Goal: Task Accomplishment & Management: Use online tool/utility

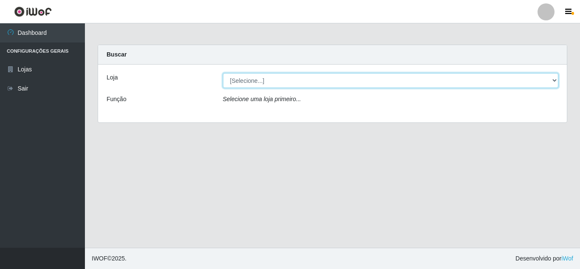
click at [276, 85] on select "[Selecione...] Queiroz Atacadão - [GEOGRAPHIC_DATA]" at bounding box center [391, 80] width 336 height 15
select select "225"
click at [223, 73] on select "[Selecione...] Queiroz Atacadão - [GEOGRAPHIC_DATA]" at bounding box center [391, 80] width 336 height 15
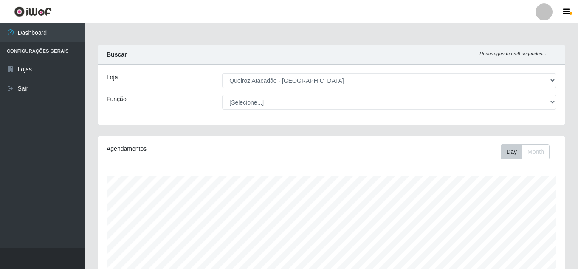
drag, startPoint x: 262, startPoint y: 156, endPoint x: 169, endPoint y: 112, distance: 103.1
click at [169, 112] on div "Loja [Selecione...] Queiroz Atacadão - Mossoró Função [Selecione...] Embalador …" at bounding box center [331, 95] width 467 height 60
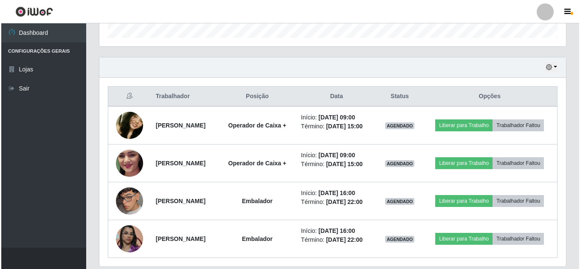
scroll to position [297, 0]
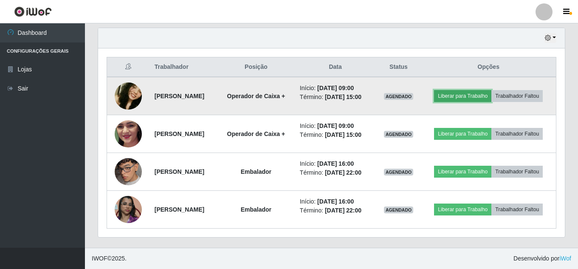
click at [491, 91] on button "Liberar para Trabalho" at bounding box center [462, 96] width 57 height 12
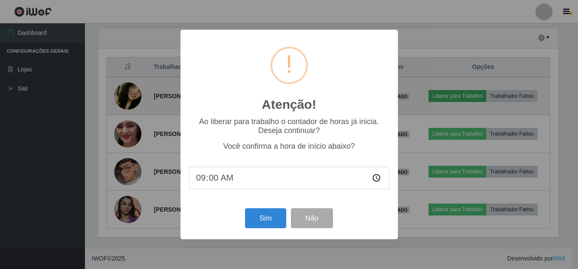
scroll to position [176, 462]
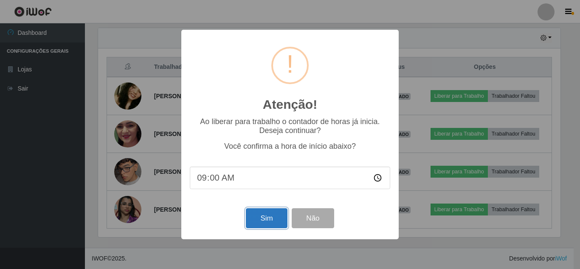
click at [254, 221] on button "Sim" at bounding box center [266, 218] width 41 height 20
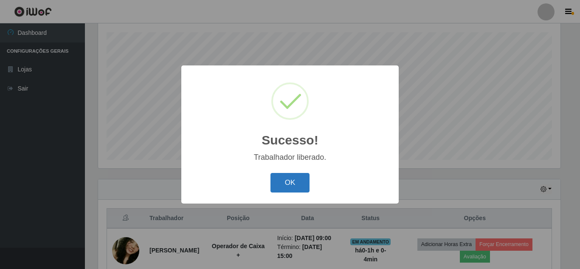
click at [300, 181] on button "OK" at bounding box center [290, 183] width 39 height 20
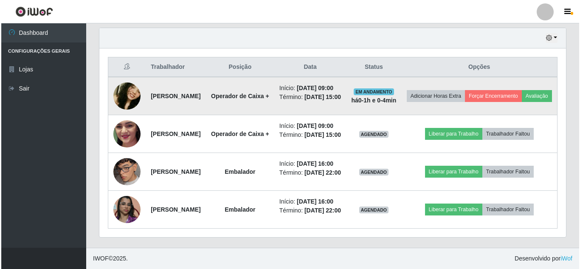
scroll to position [356, 0]
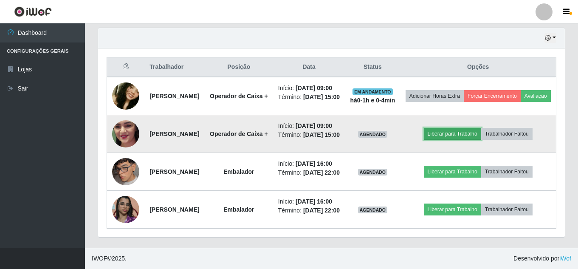
click at [474, 128] on button "Liberar para Trabalho" at bounding box center [452, 134] width 57 height 12
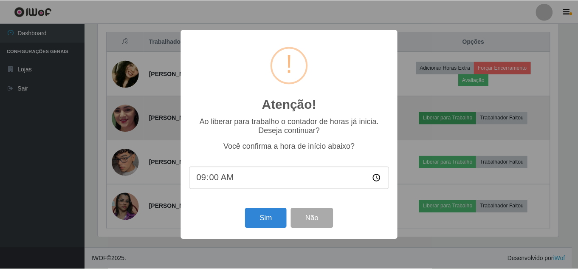
scroll to position [176, 462]
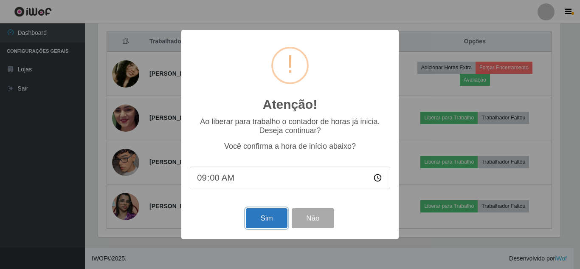
click at [275, 219] on button "Sim" at bounding box center [266, 218] width 41 height 20
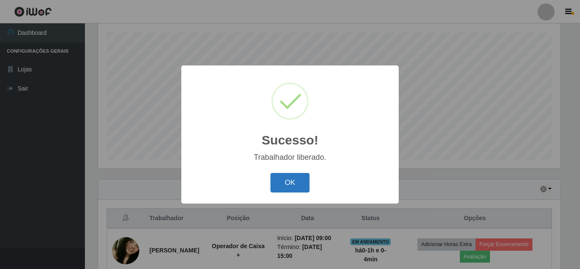
click at [297, 179] on button "OK" at bounding box center [290, 183] width 39 height 20
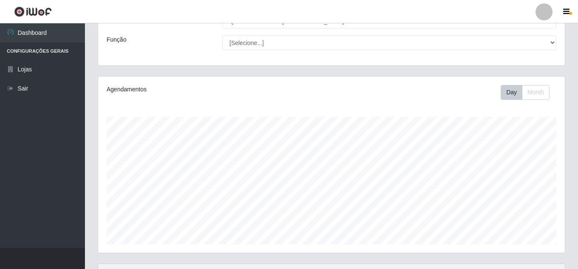
scroll to position [59, 0]
